Goal: Task Accomplishment & Management: Manage account settings

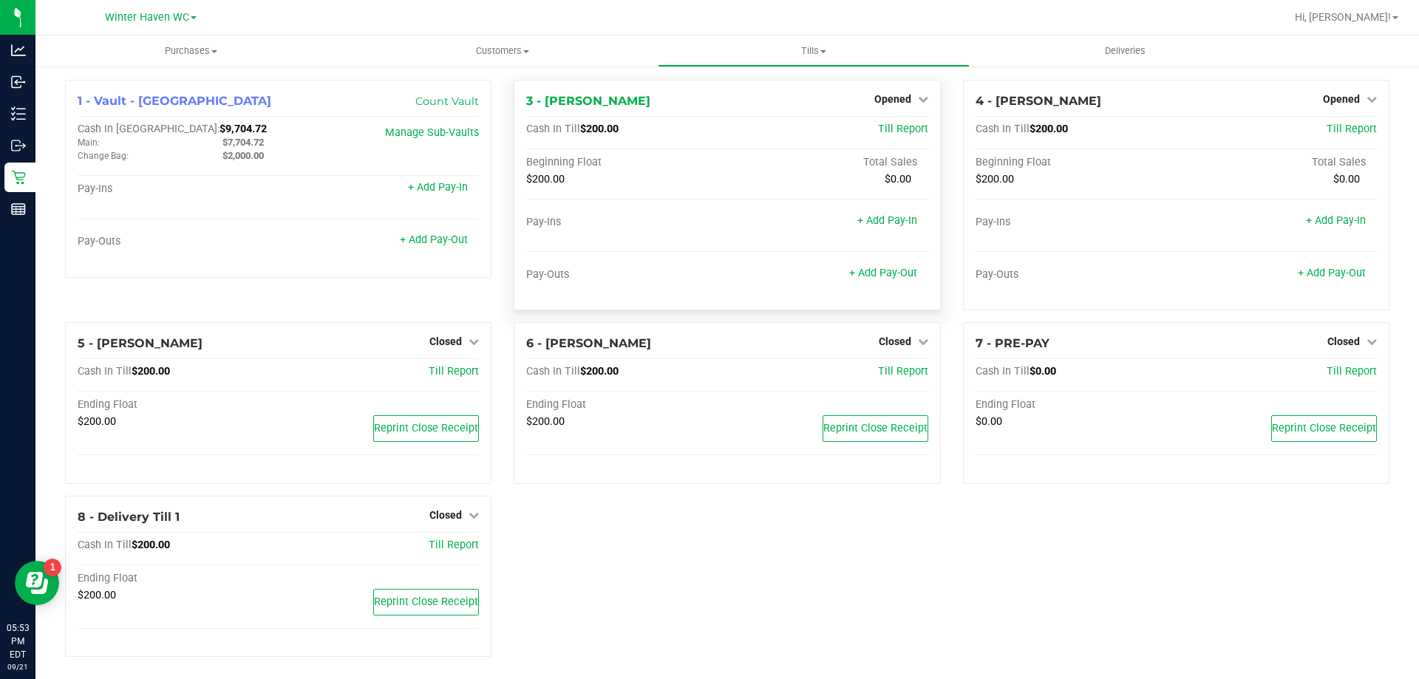
drag, startPoint x: 886, startPoint y: 92, endPoint x: 891, endPoint y: 106, distance: 14.0
click at [887, 92] on div "Opened" at bounding box center [902, 99] width 54 height 18
click at [900, 98] on span "Opened" at bounding box center [893, 99] width 37 height 12
click at [893, 130] on link "Close Till" at bounding box center [895, 130] width 40 height 12
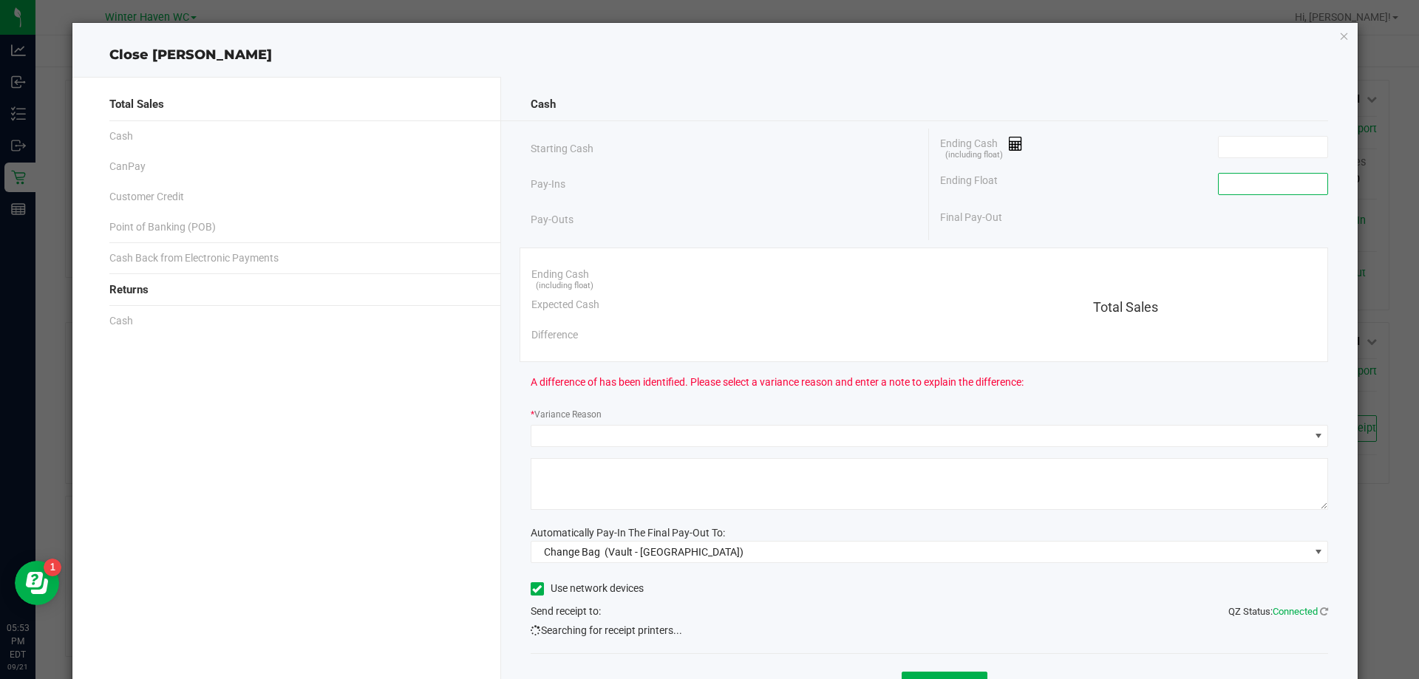
click at [1252, 189] on input at bounding box center [1273, 184] width 109 height 21
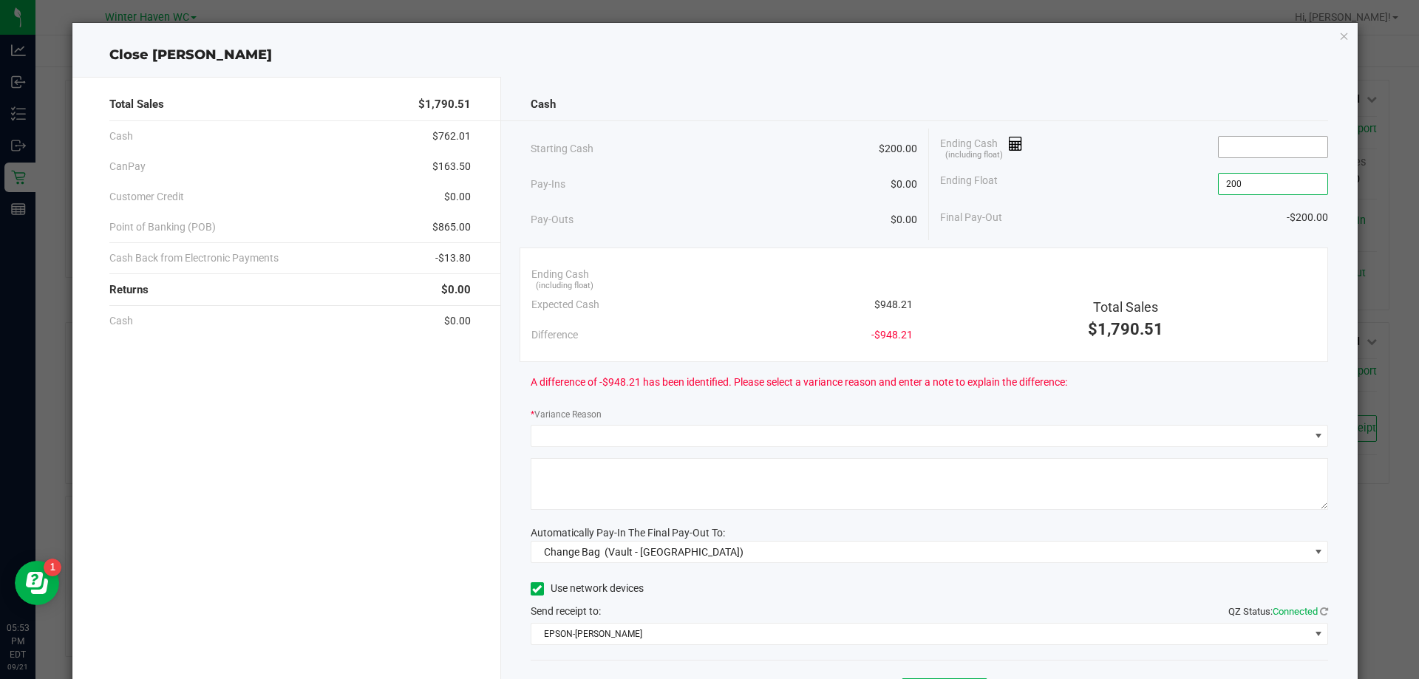
type input "$200.00"
click at [1230, 156] on input at bounding box center [1273, 147] width 109 height 21
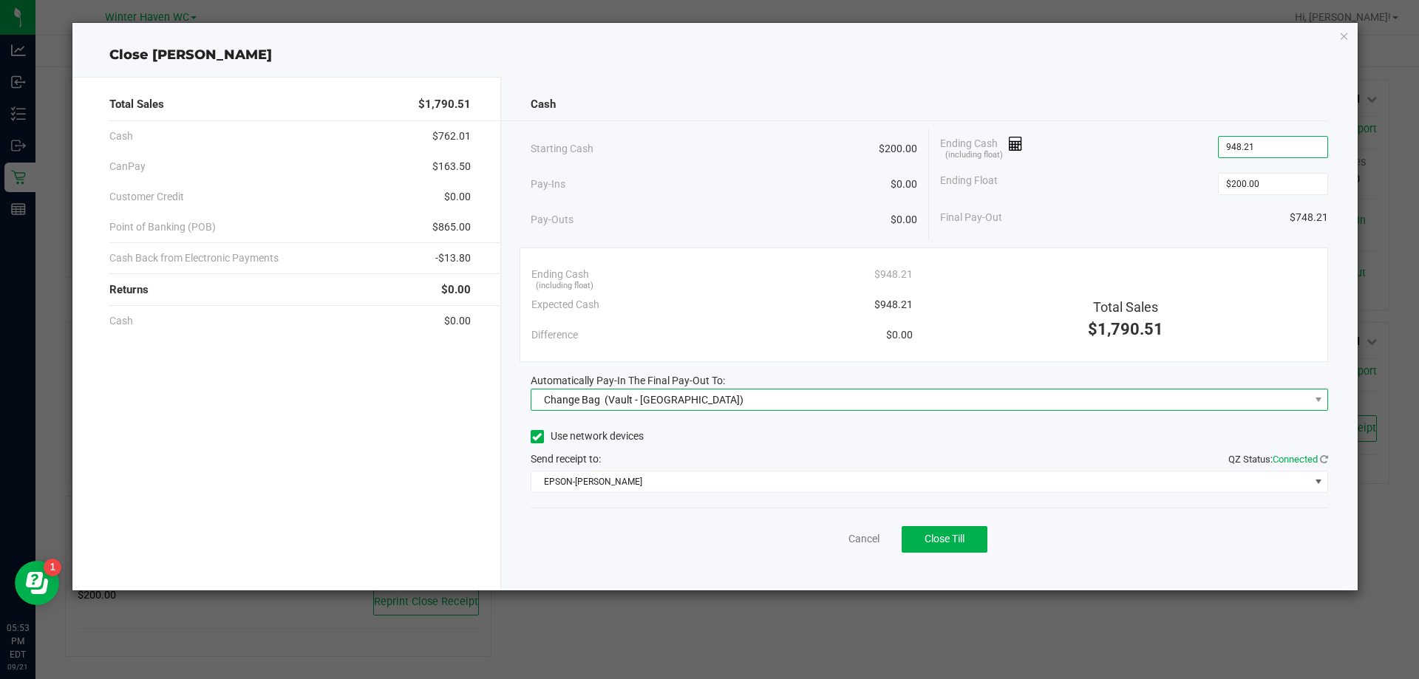
type input "$948.21"
click at [1011, 402] on span "Change Bag (Vault - [GEOGRAPHIC_DATA])" at bounding box center [921, 400] width 778 height 21
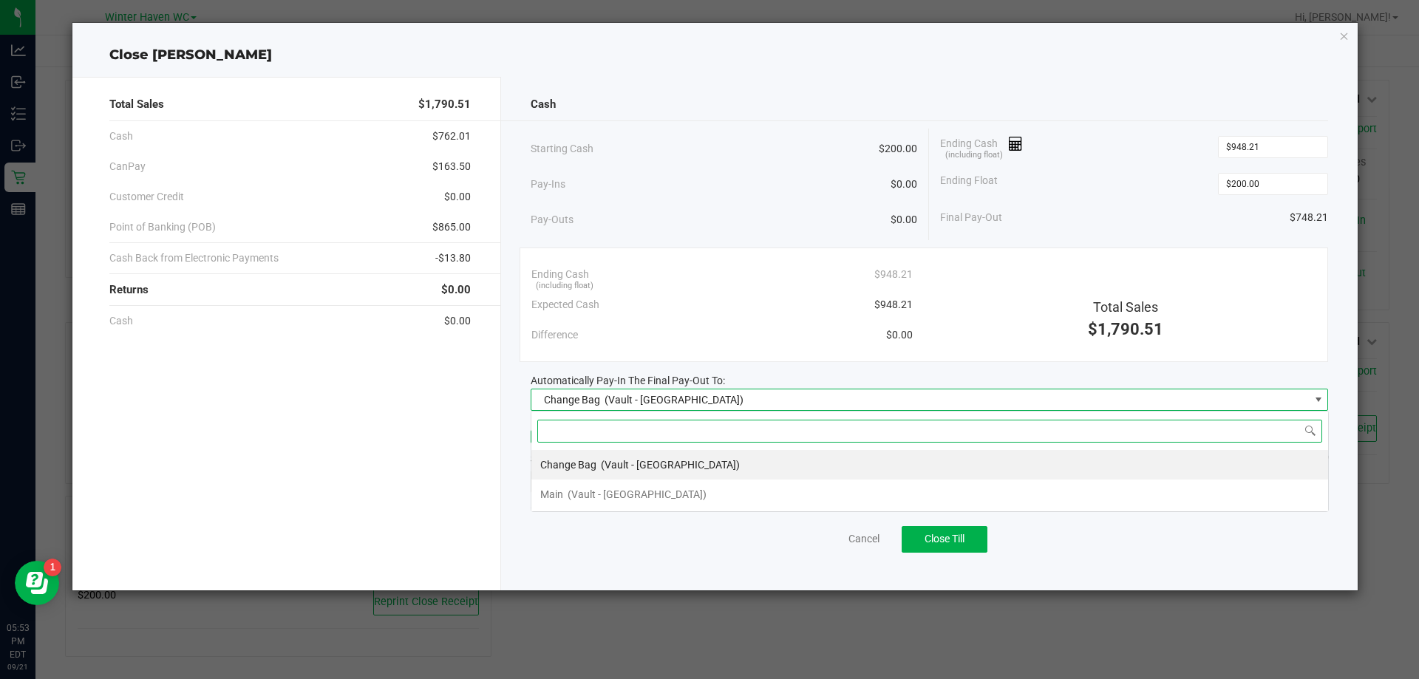
scroll to position [22, 798]
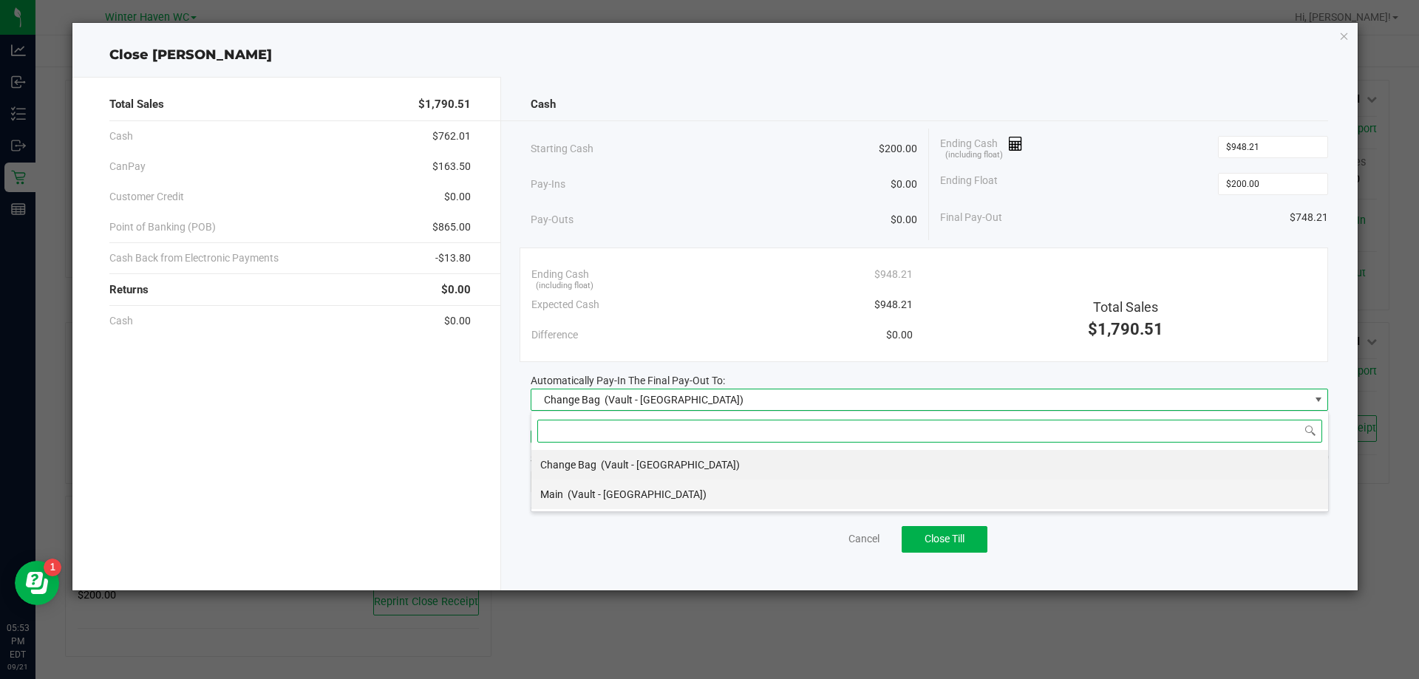
click at [730, 485] on li "Main (Vault - [GEOGRAPHIC_DATA])" at bounding box center [930, 495] width 797 height 30
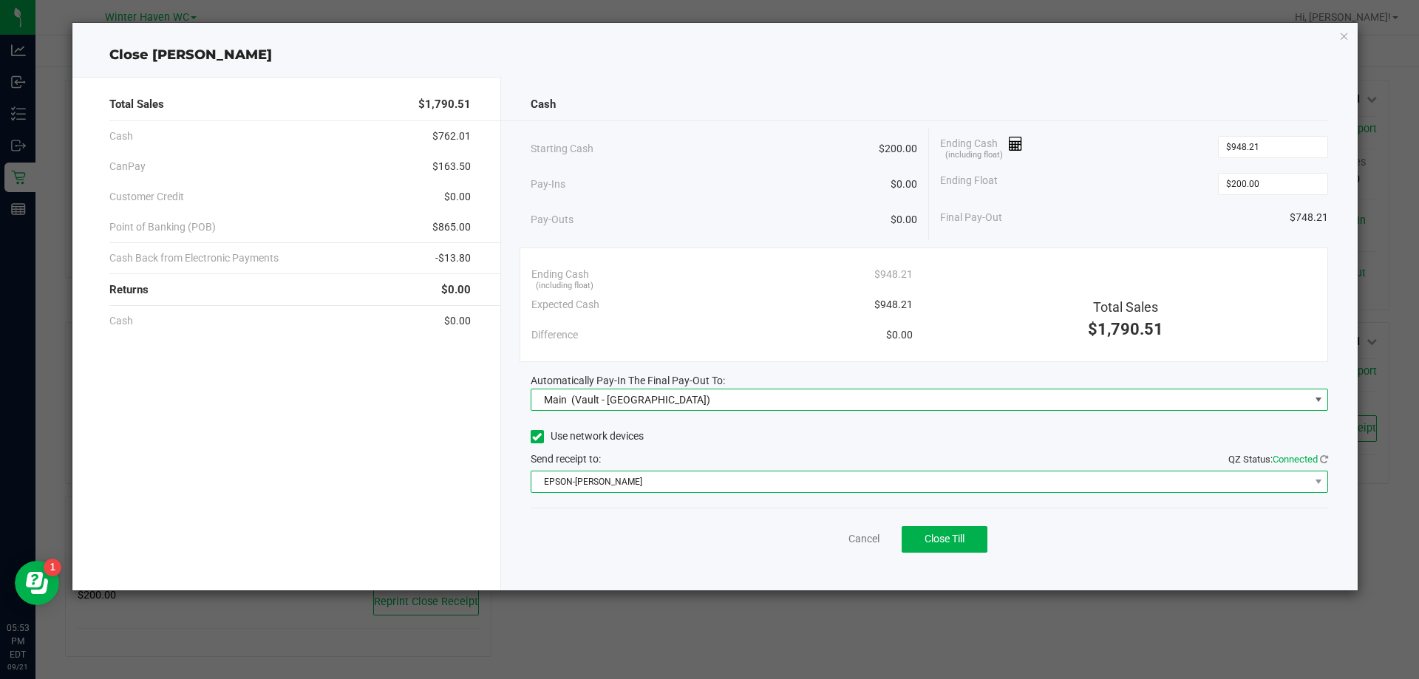
click at [738, 486] on span "EPSON-[PERSON_NAME]" at bounding box center [921, 482] width 778 height 21
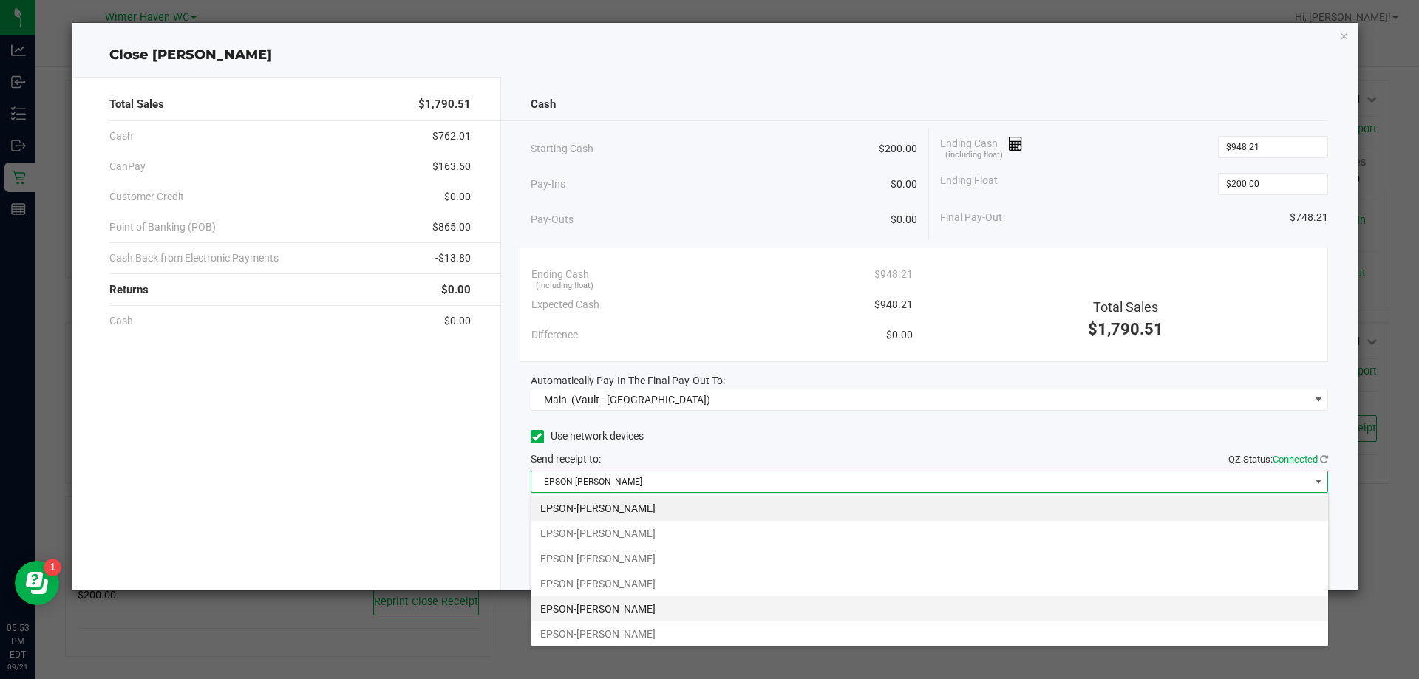
click at [675, 603] on li "EPSON-[PERSON_NAME]" at bounding box center [930, 609] width 797 height 25
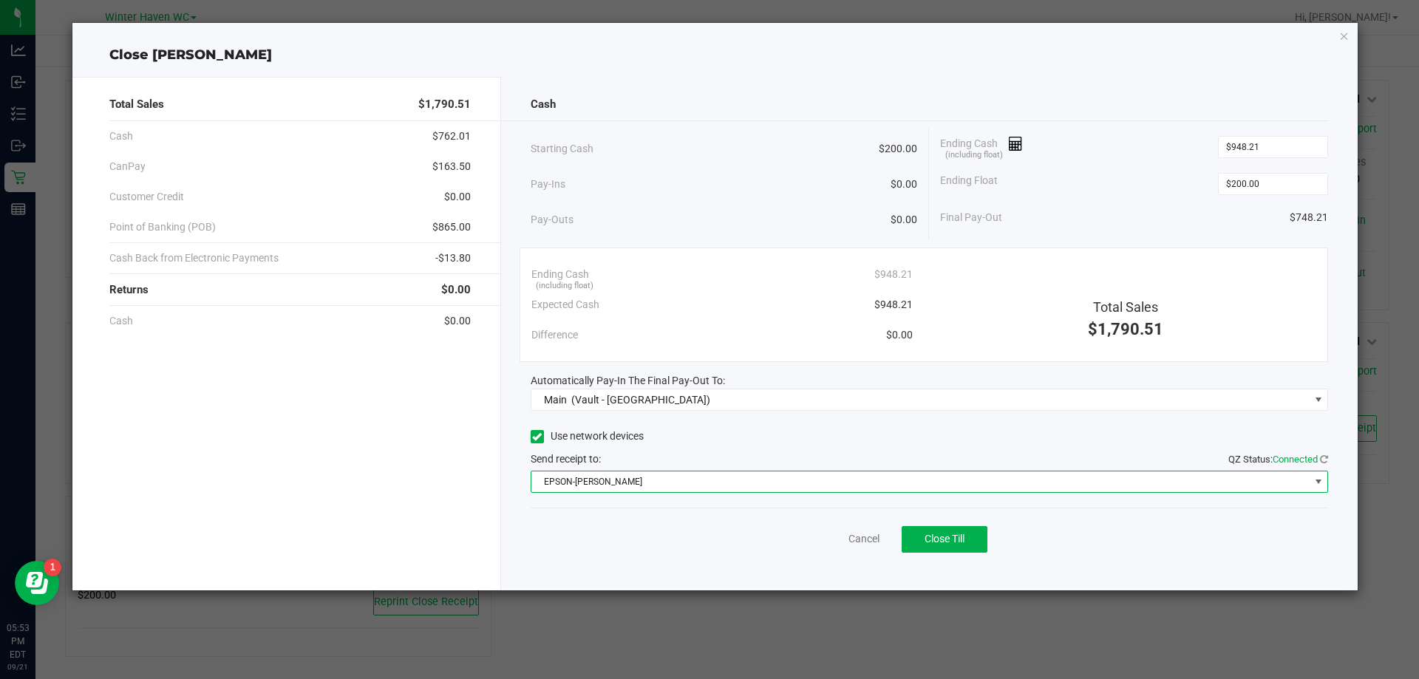
click at [738, 432] on div "Use network devices" at bounding box center [930, 437] width 798 height 22
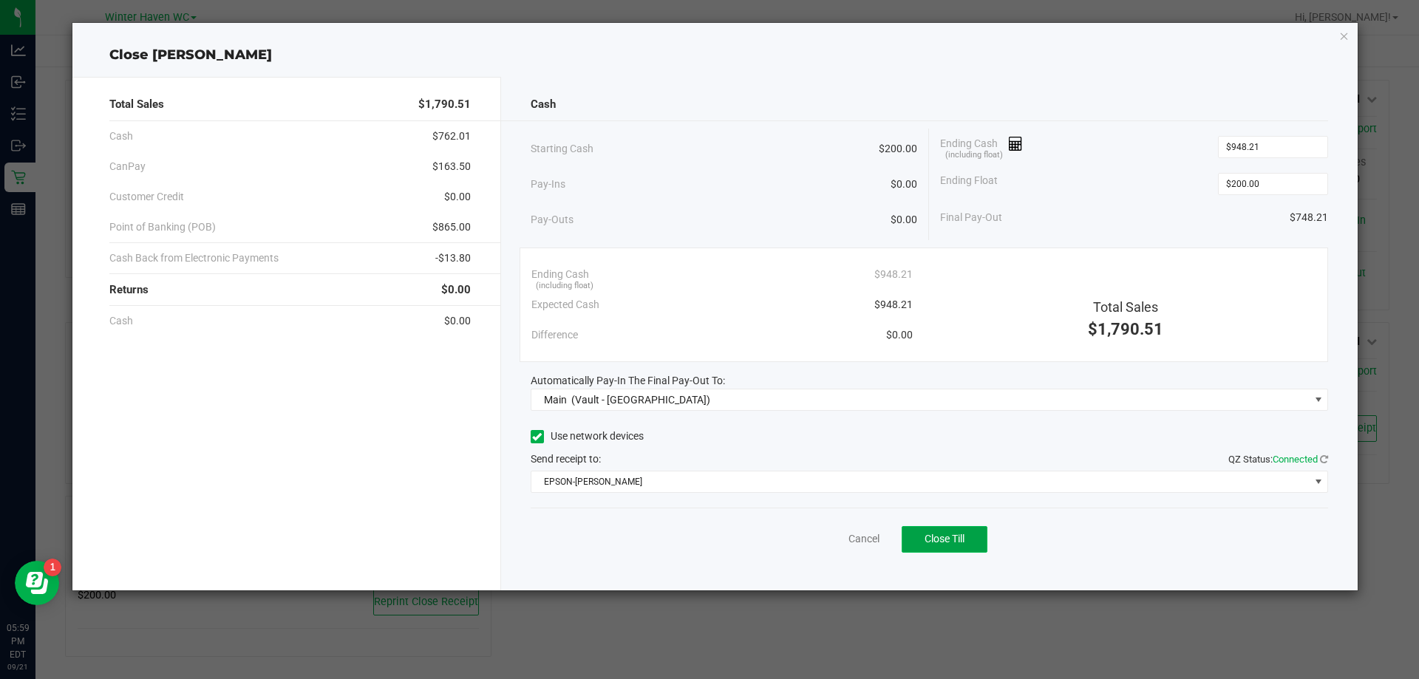
click at [968, 536] on button "Close Till" at bounding box center [945, 539] width 86 height 27
click at [829, 541] on link "Dismiss" at bounding box center [831, 540] width 35 height 16
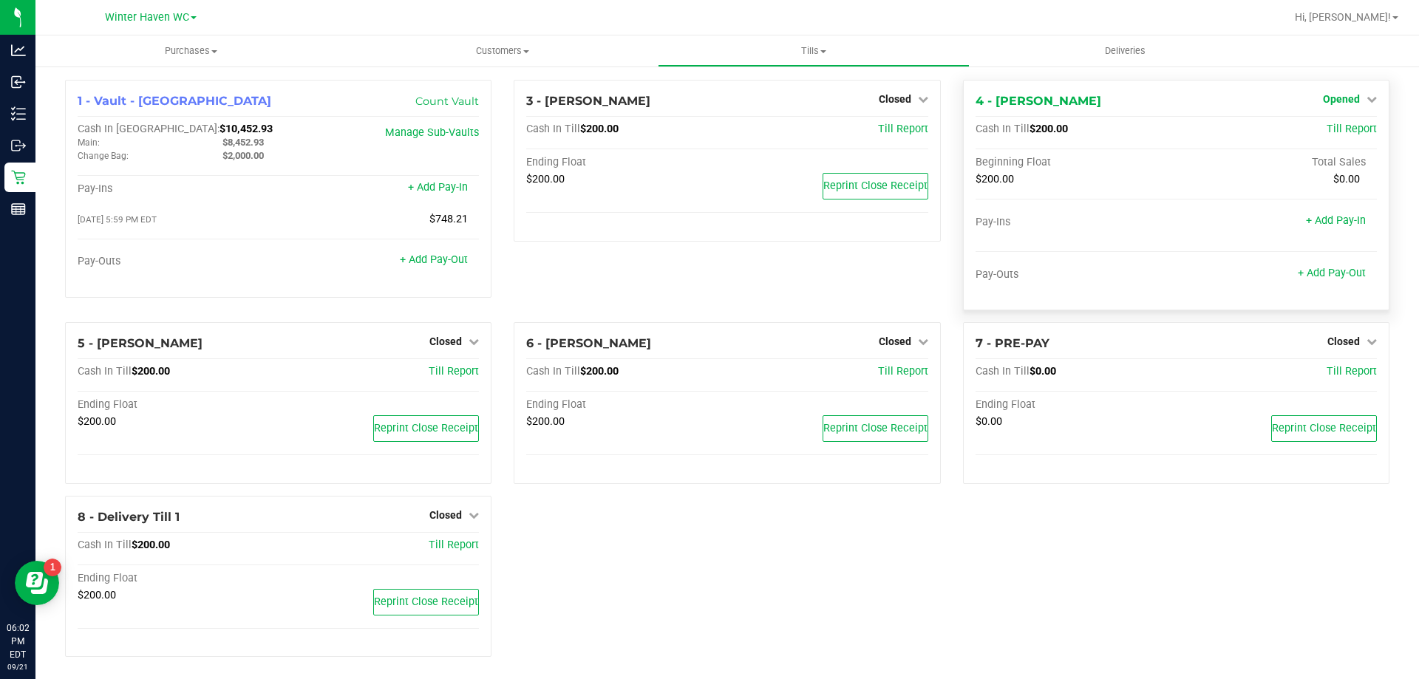
click at [1348, 95] on span "Opened" at bounding box center [1341, 99] width 37 height 12
click at [1345, 132] on link "Close Till" at bounding box center [1343, 130] width 40 height 12
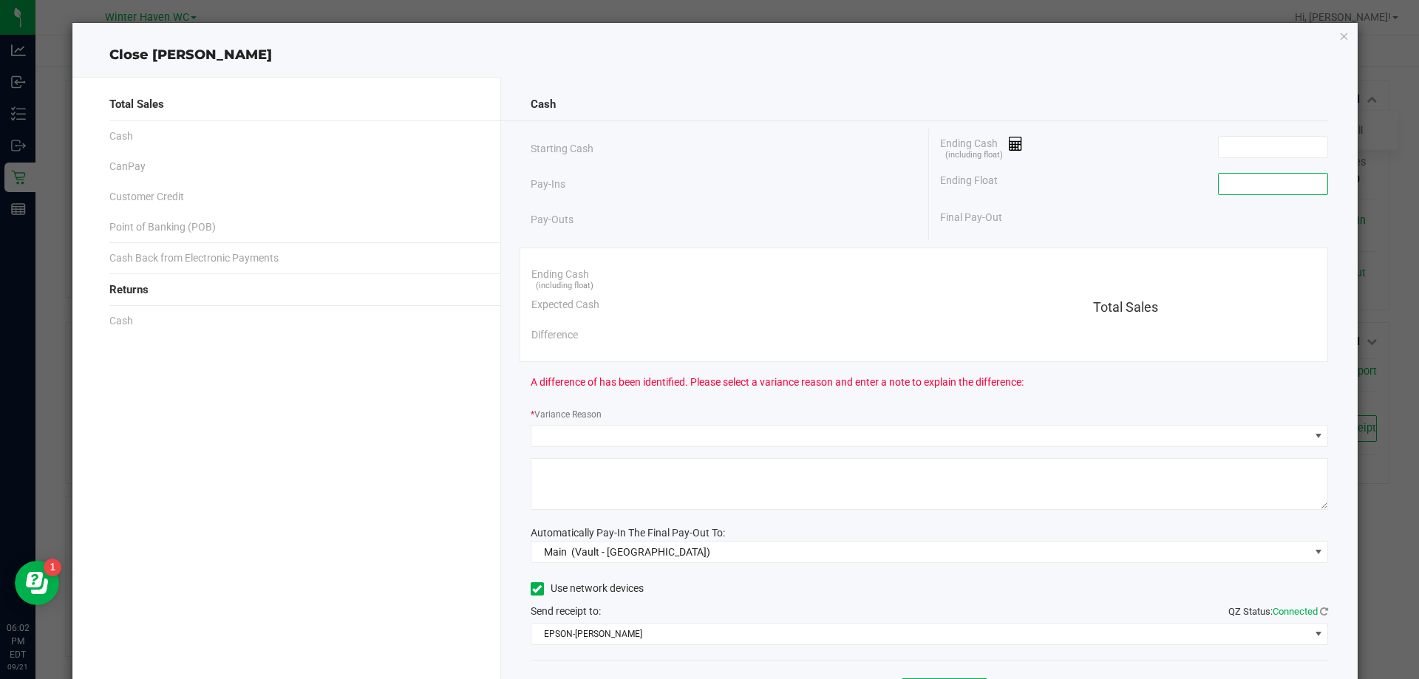
click at [1249, 191] on input at bounding box center [1273, 184] width 109 height 21
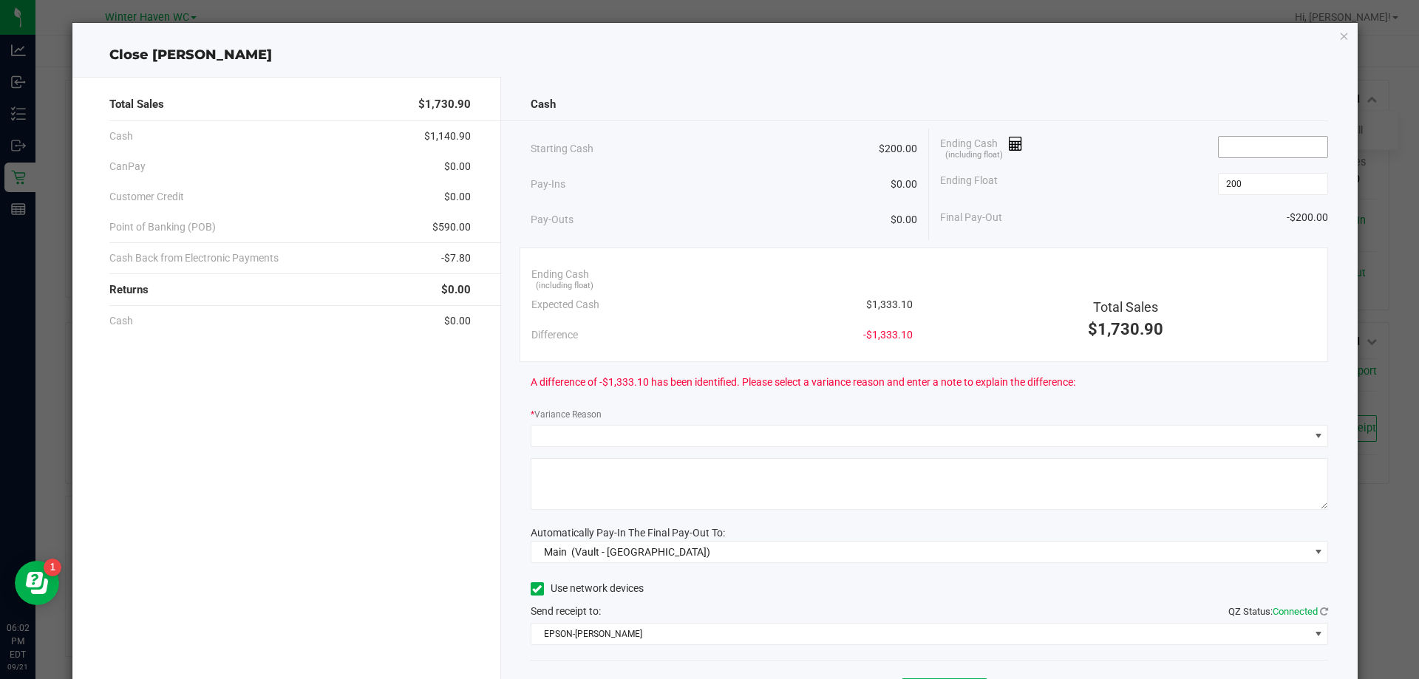
type input "$200.00"
click at [1249, 136] on span at bounding box center [1273, 147] width 110 height 22
click at [1260, 150] on input at bounding box center [1273, 147] width 109 height 21
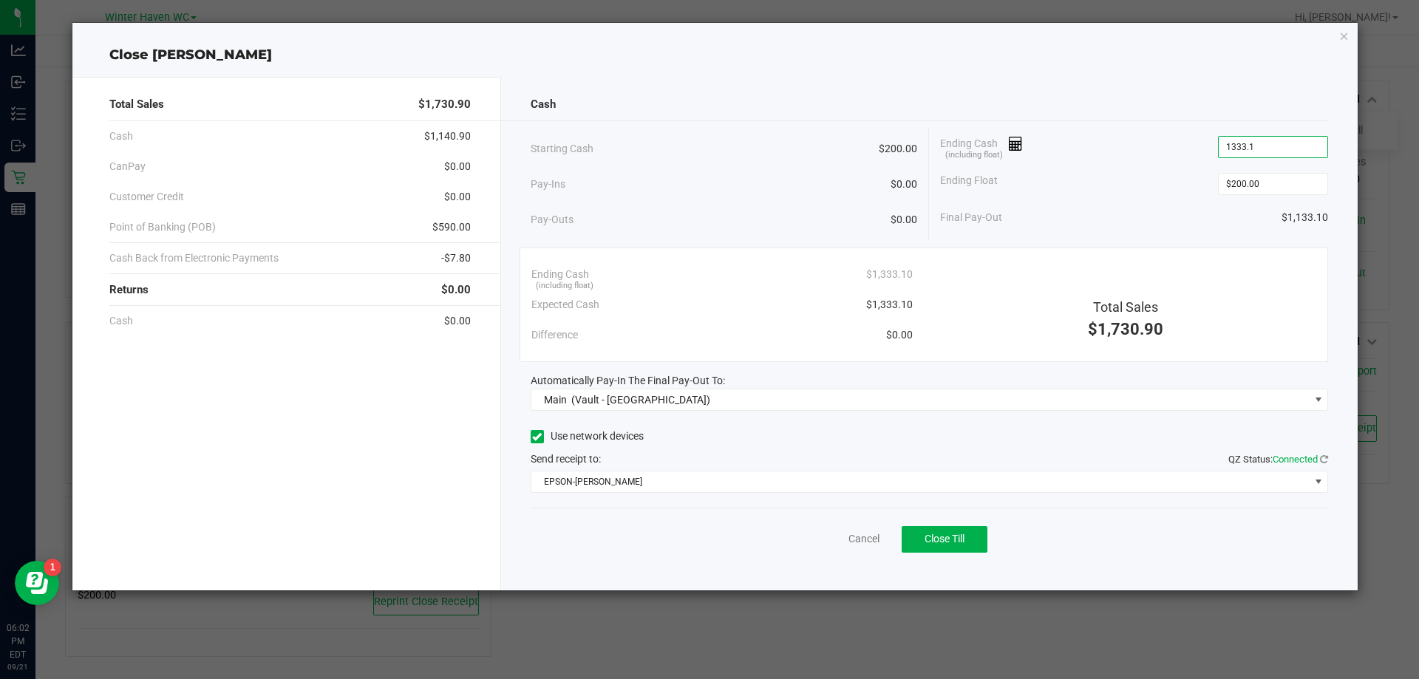
type input "$1,333.10"
click at [1104, 225] on div "Final Pay-Out $1,133.10" at bounding box center [1134, 218] width 388 height 30
click at [981, 534] on button "Close Till" at bounding box center [945, 539] width 86 height 27
click at [833, 540] on link "Dismiss" at bounding box center [831, 540] width 35 height 16
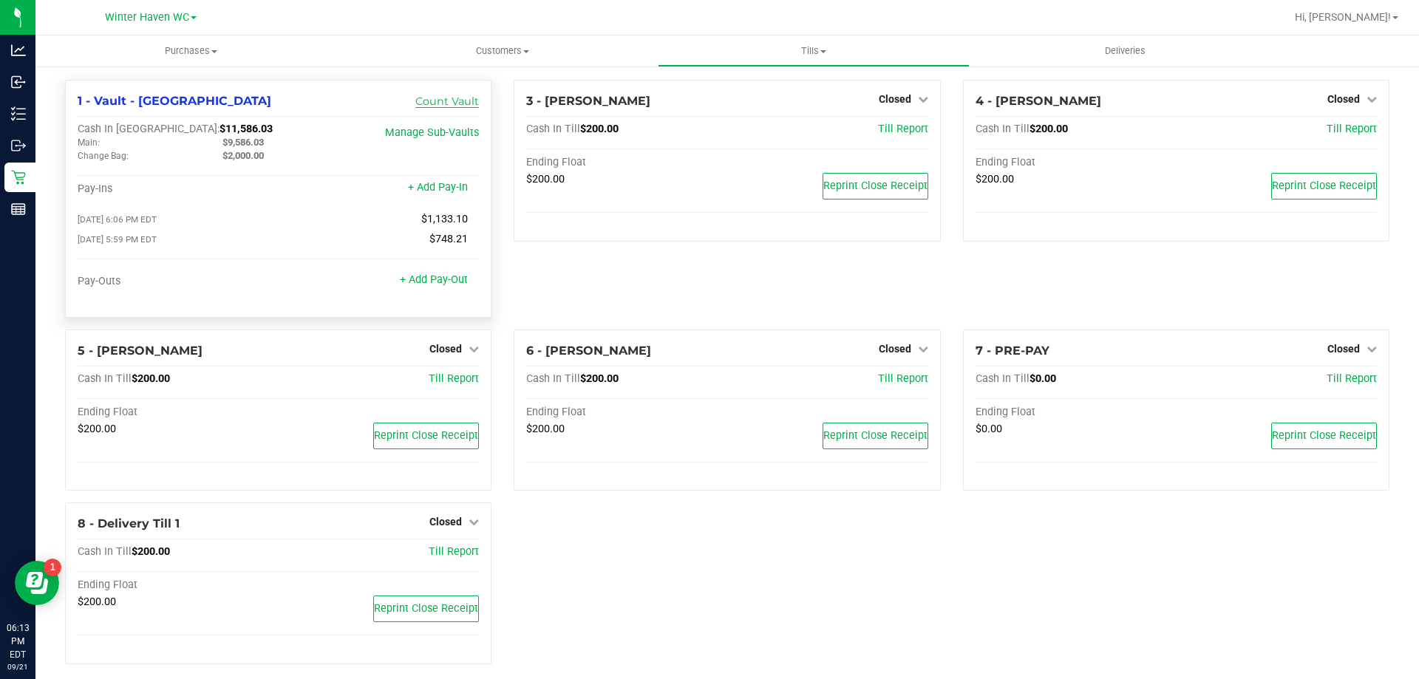
click at [446, 106] on link "Count Vault" at bounding box center [447, 101] width 64 height 13
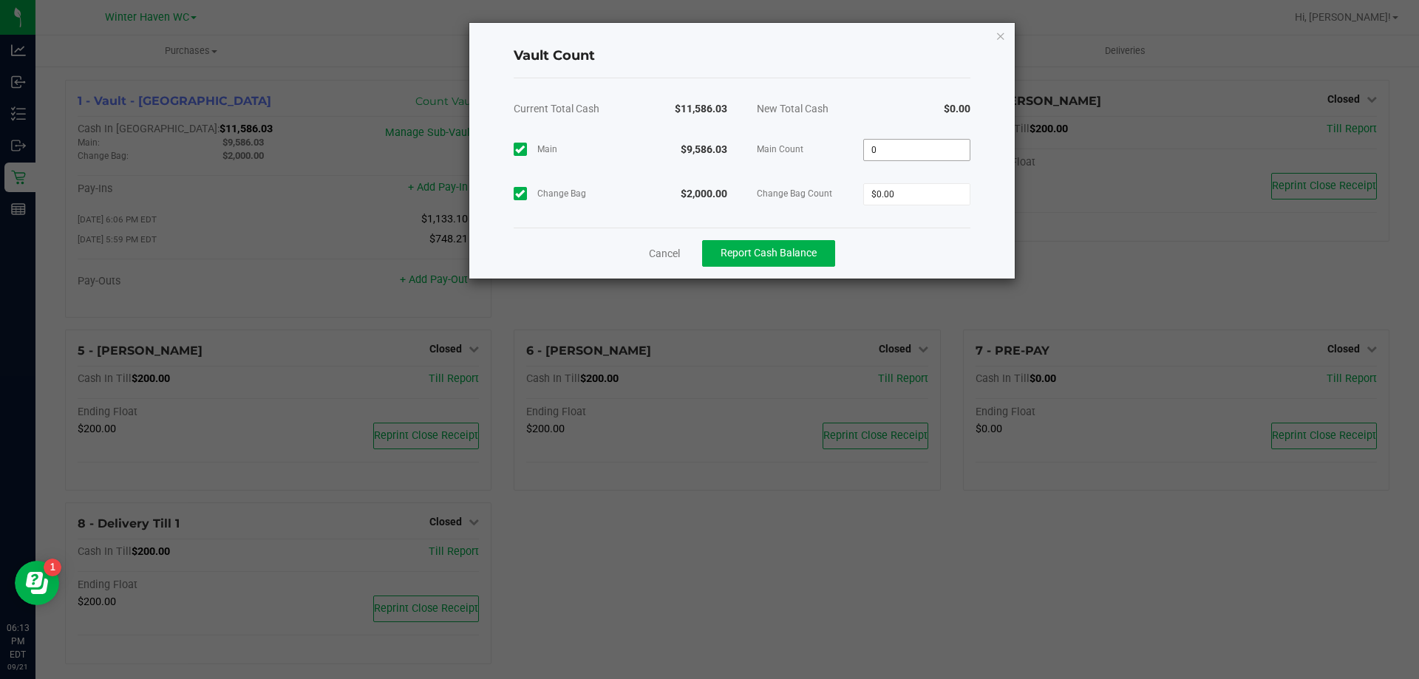
click at [951, 144] on input "0" at bounding box center [917, 150] width 106 height 21
type input "$9,586.03"
click at [922, 198] on input "0" at bounding box center [917, 194] width 106 height 21
type input "$2,000.00"
click at [929, 225] on div "Current Total Cash $11,586.03 New Total Cash $11,586.03 Main $9,586.03 Main Cou…" at bounding box center [742, 152] width 457 height 149
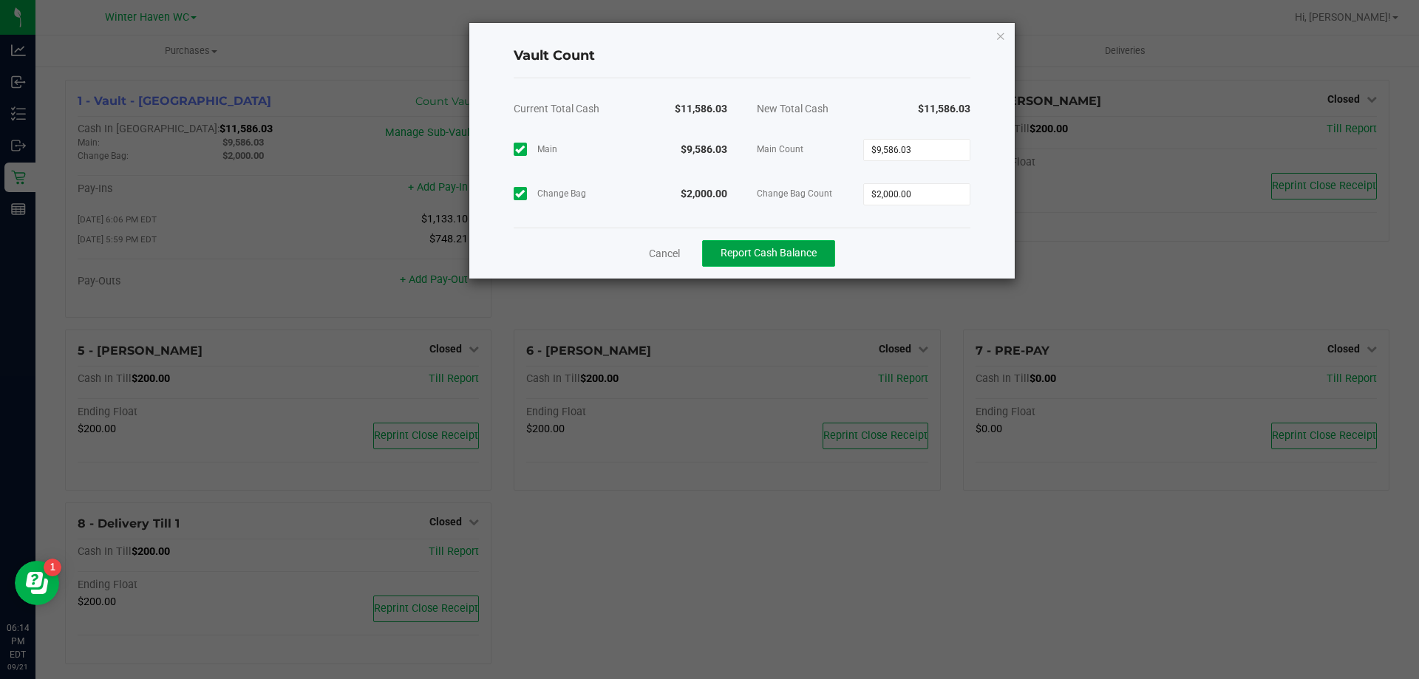
click at [718, 249] on button "Report Cash Balance" at bounding box center [768, 253] width 133 height 27
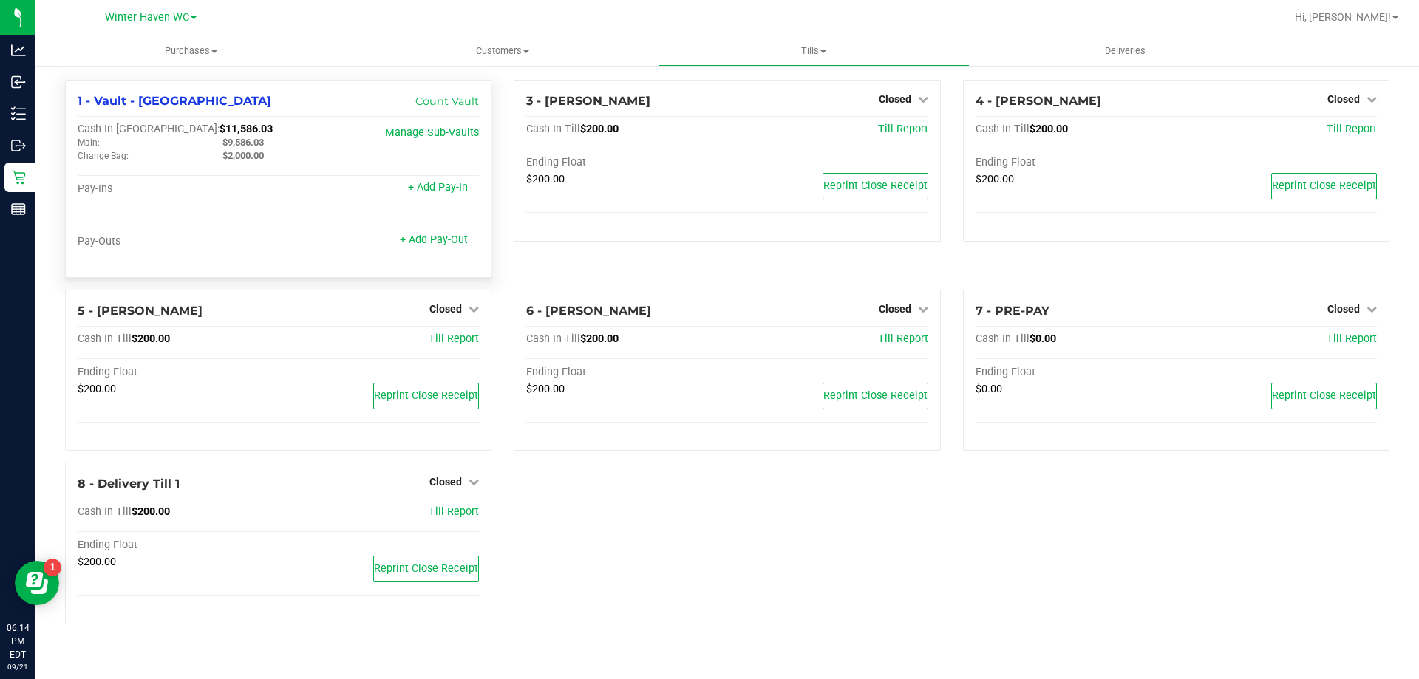
drag, startPoint x: 266, startPoint y: 139, endPoint x: 223, endPoint y: 141, distance: 42.9
click at [223, 141] on span "$9,586.03" at bounding box center [243, 142] width 41 height 11
copy span "$9,586.03"
click at [816, 54] on span "Tills" at bounding box center [814, 50] width 310 height 13
click at [779, 106] on span "Reconcile e-payments" at bounding box center [731, 107] width 147 height 13
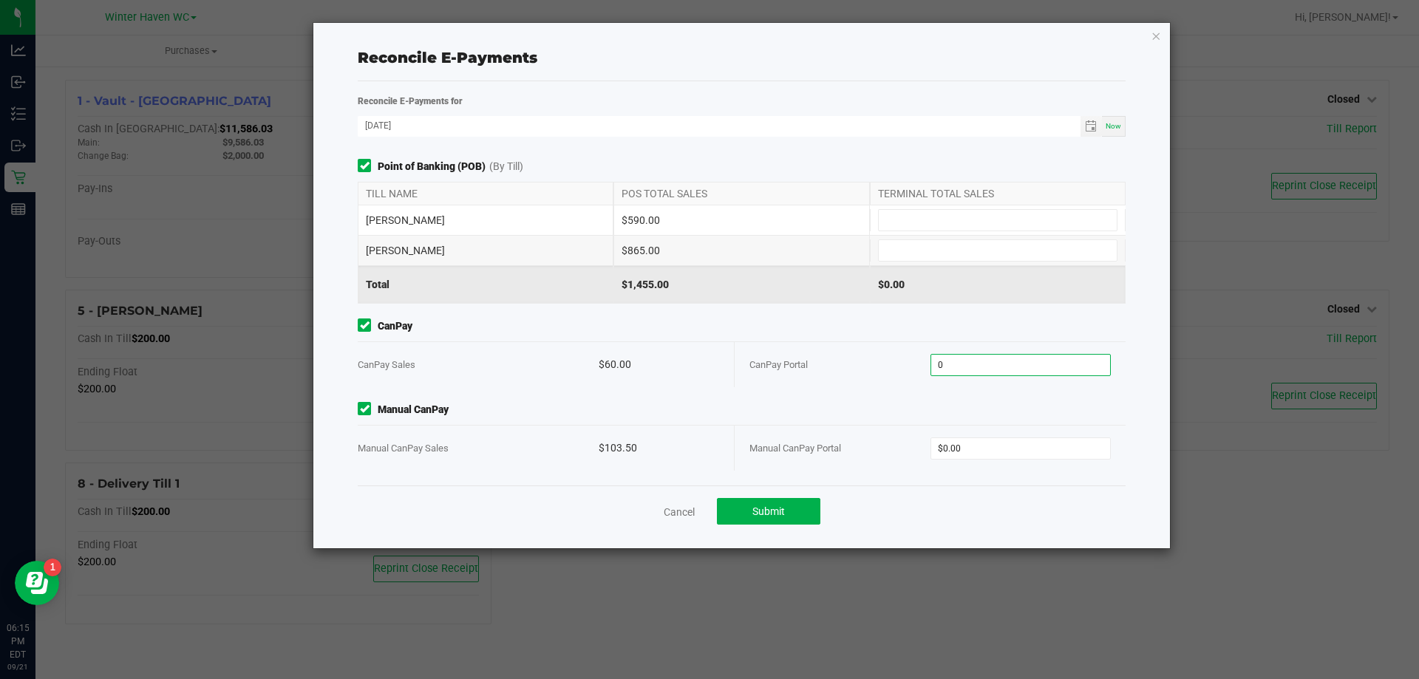
click at [994, 355] on input "0" at bounding box center [1021, 365] width 180 height 21
type input "$60.00"
click at [1032, 448] on input "0" at bounding box center [1021, 448] width 180 height 21
type input "$103.50"
click at [912, 228] on input at bounding box center [998, 220] width 238 height 21
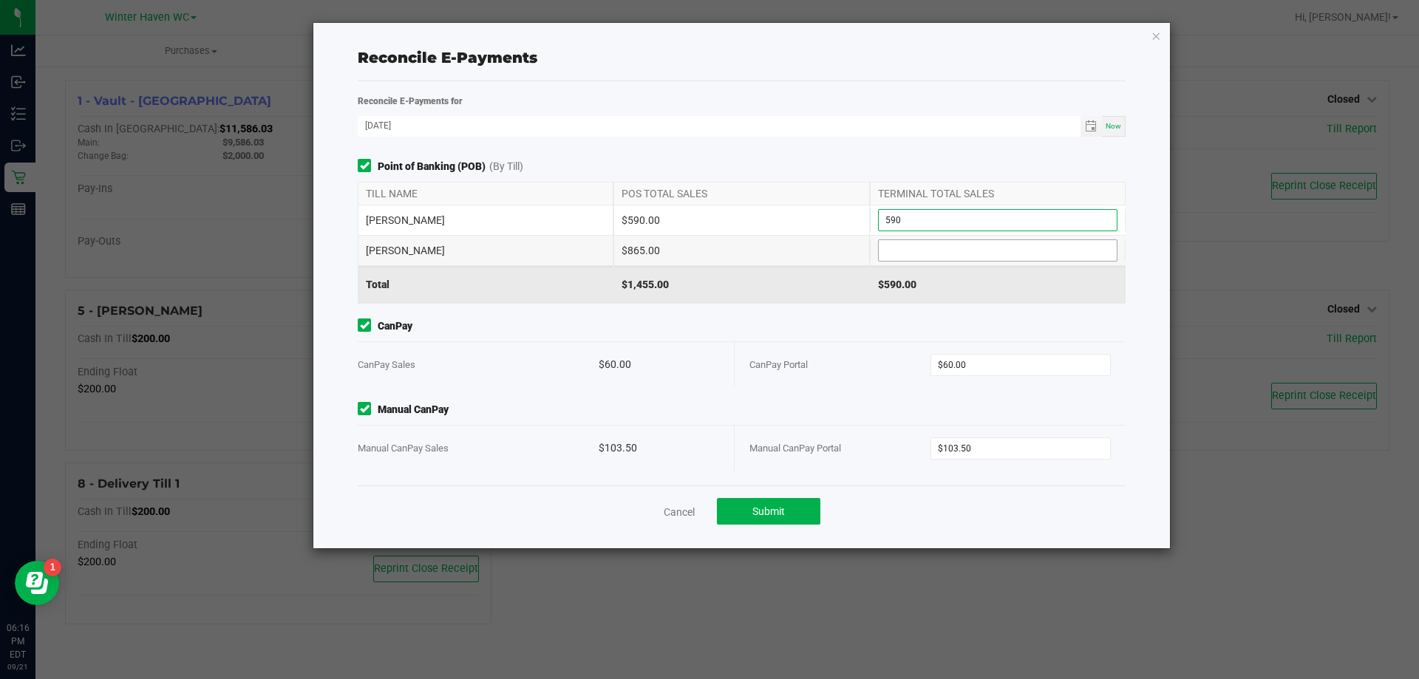
type input "$590.00"
click at [924, 253] on input at bounding box center [998, 250] width 238 height 21
type input "$865.00"
click at [913, 336] on div "CanPay CanPay Sales $60.00 CanPay Portal $60.00" at bounding box center [742, 353] width 790 height 69
click at [801, 509] on button "Submit" at bounding box center [768, 511] width 103 height 27
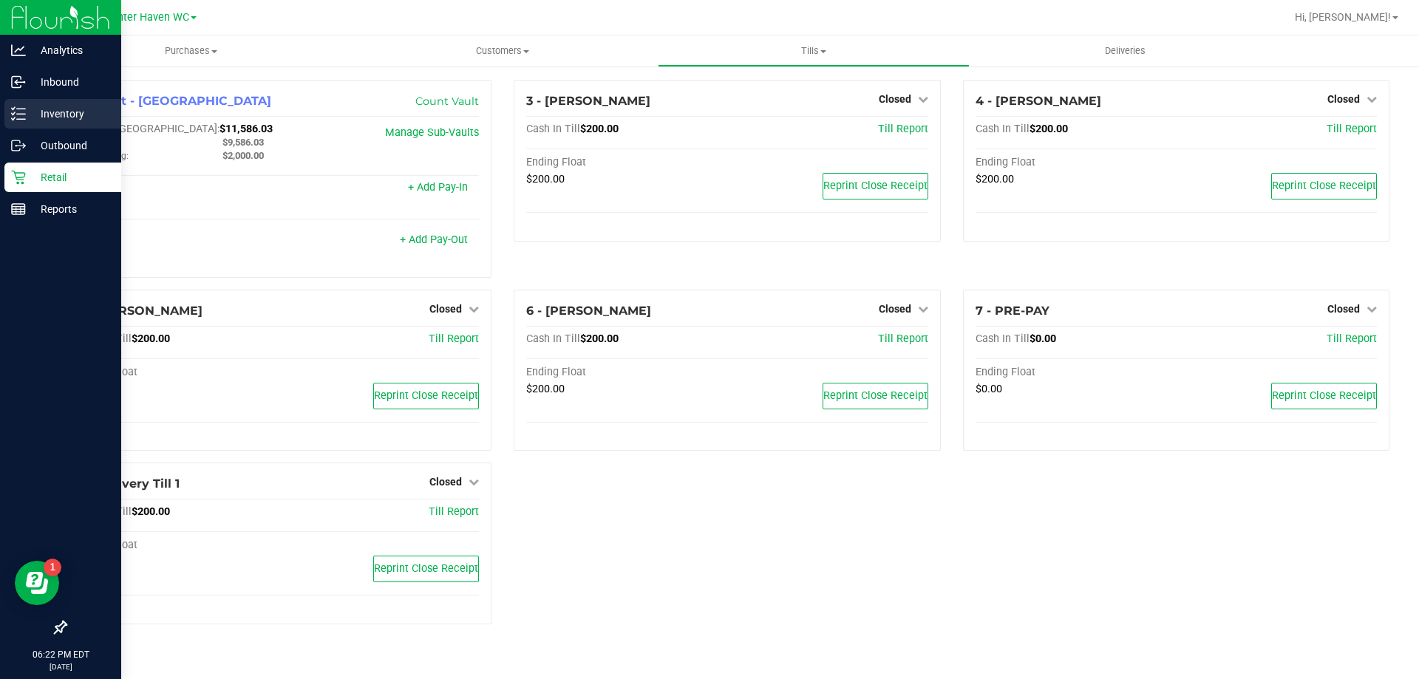
click at [50, 104] on div "Inventory" at bounding box center [62, 114] width 117 height 30
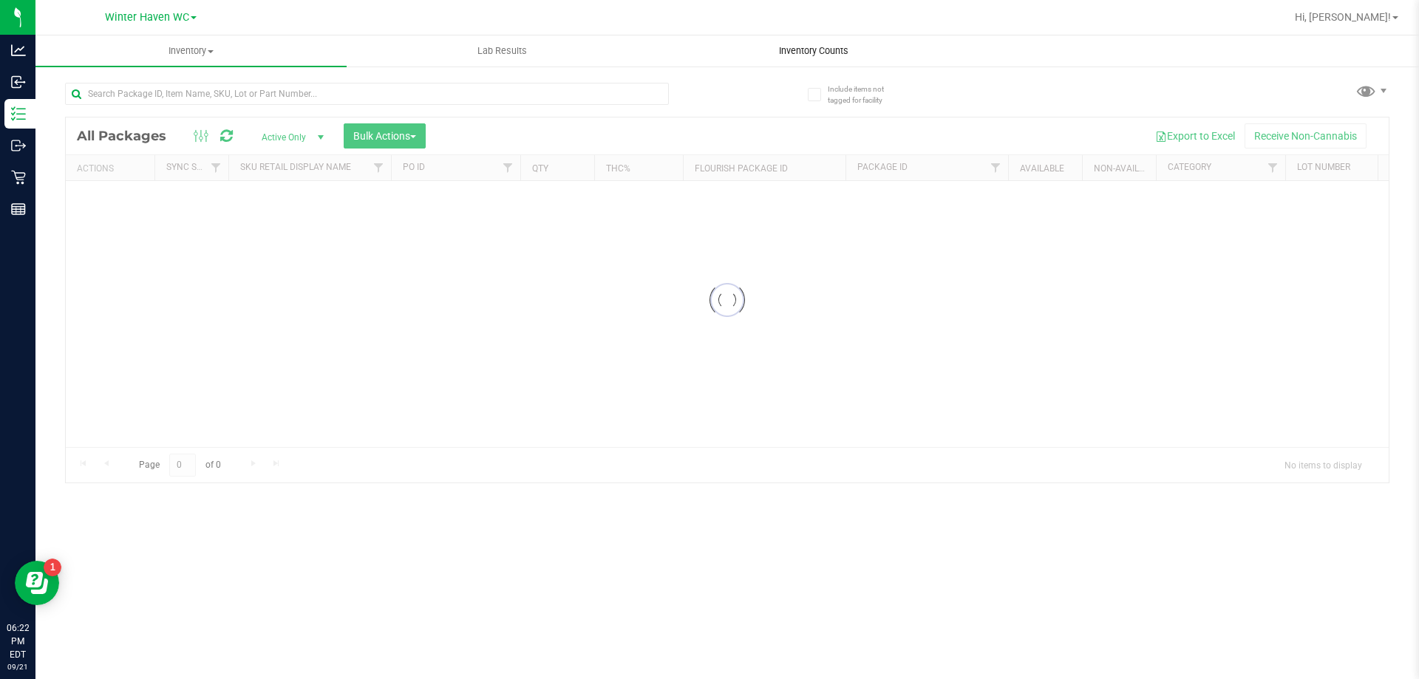
click at [785, 54] on span "Inventory Counts" at bounding box center [813, 50] width 109 height 13
